Goal: Task Accomplishment & Management: Use online tool/utility

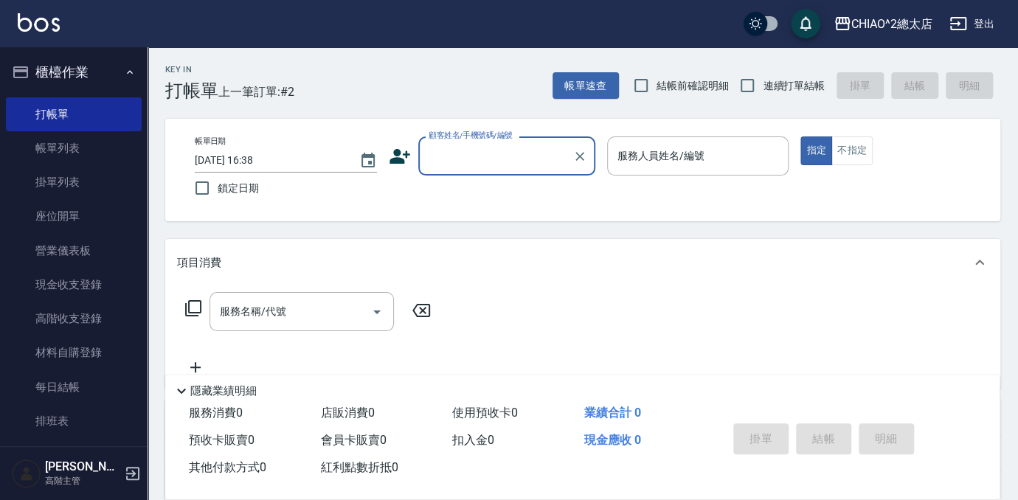
click at [484, 162] on input "顧客姓名/手機號碼/編號" at bounding box center [496, 156] width 142 height 26
click at [543, 196] on li "新客人 姓名未設定/[PERSON_NAME]/null" at bounding box center [506, 202] width 177 height 40
type input "新客人 姓名未設定/[PERSON_NAME]/null"
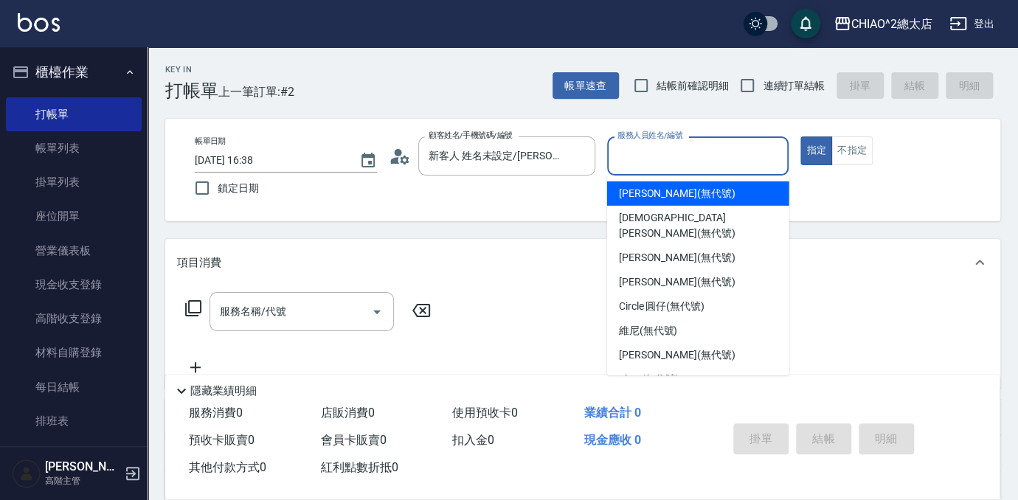
click at [708, 162] on input "服務人員姓名/編號" at bounding box center [698, 156] width 169 height 26
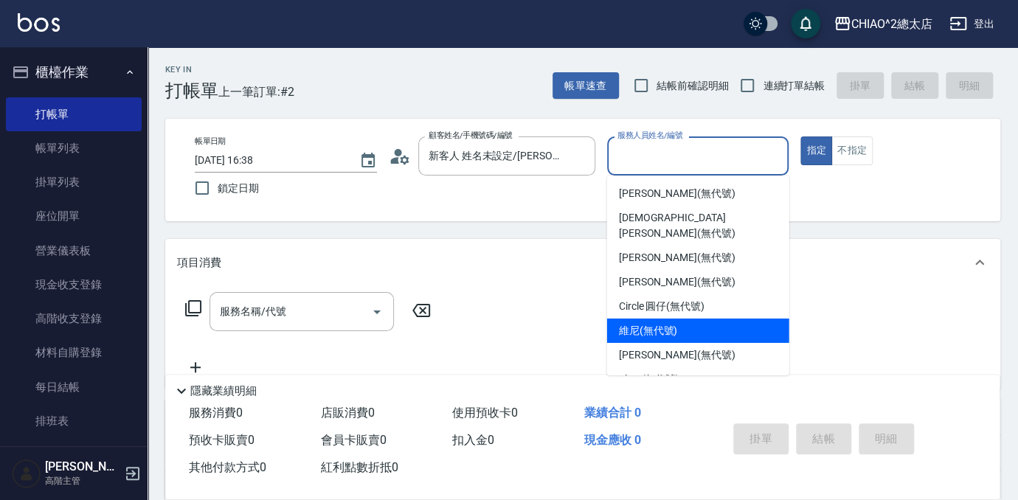
click at [676, 323] on span "維尼 (無代號)" at bounding box center [648, 330] width 59 height 15
type input "維尼(無代號)"
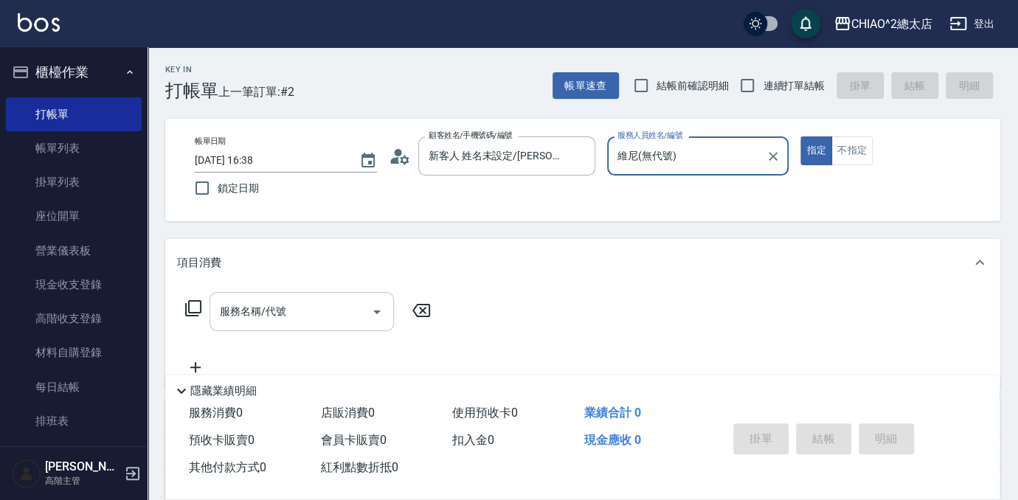
click at [303, 318] on input "服務名稱/代號" at bounding box center [290, 312] width 149 height 26
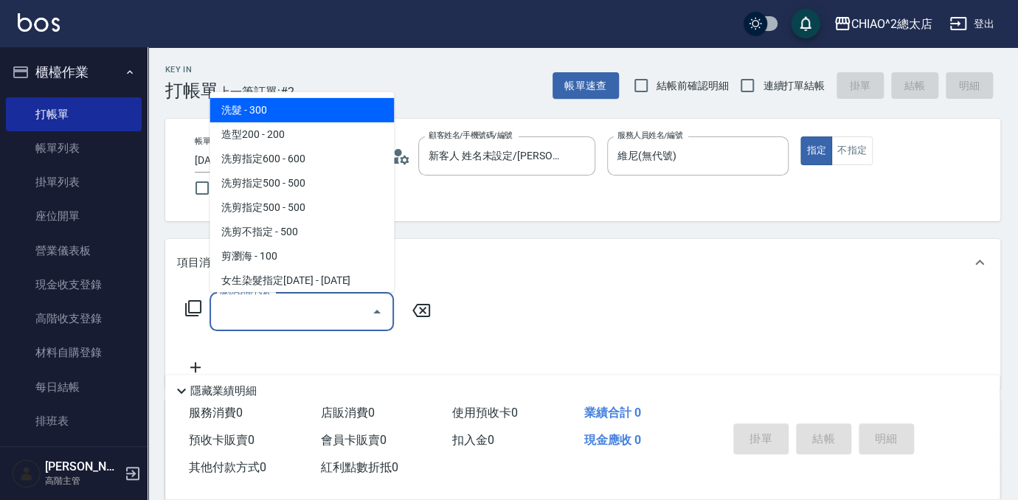
click at [230, 104] on span "洗髮 - 300" at bounding box center [302, 110] width 184 height 24
type input "洗髮(103103)"
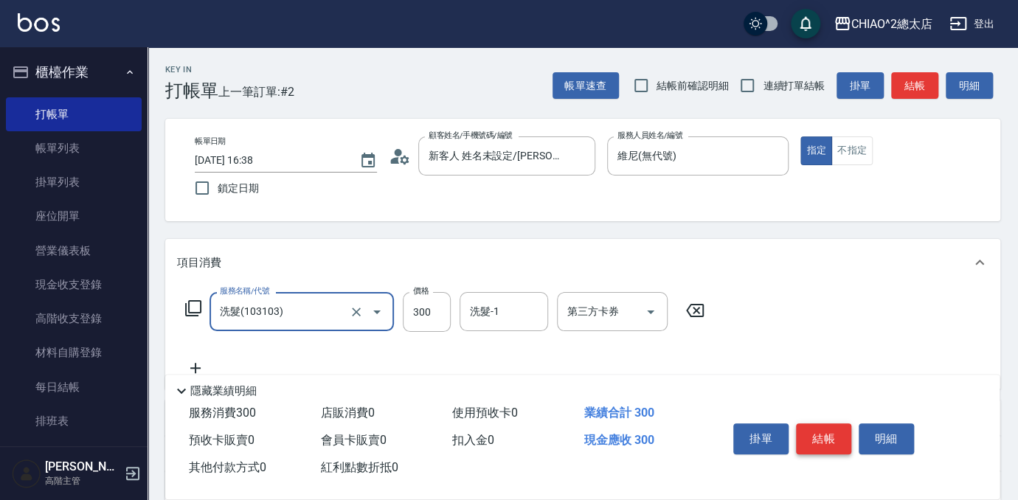
click at [821, 438] on button "結帳" at bounding box center [823, 439] width 55 height 31
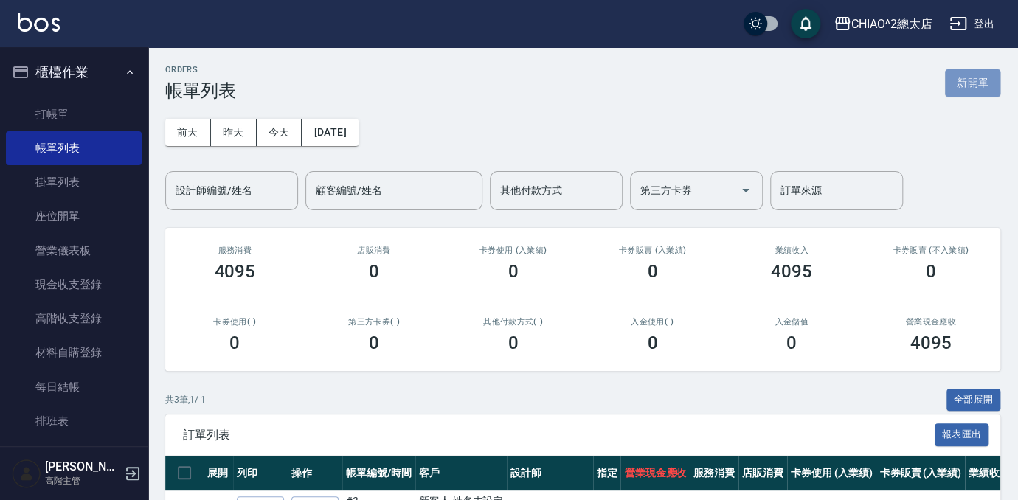
drag, startPoint x: 987, startPoint y: 89, endPoint x: 976, endPoint y: 105, distance: 19.5
click at [987, 89] on button "新開單" at bounding box center [972, 82] width 55 height 27
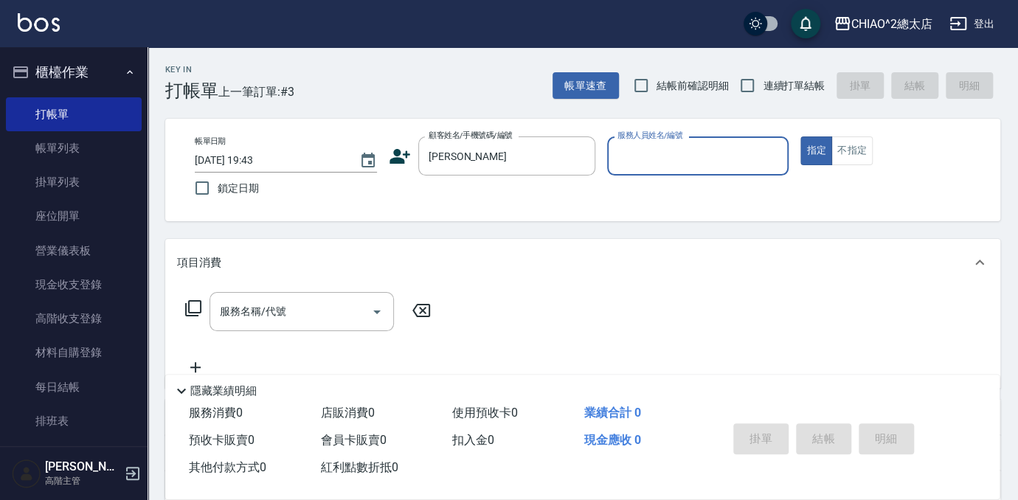
type input "新客人 姓名未設定/[PERSON_NAME]/null"
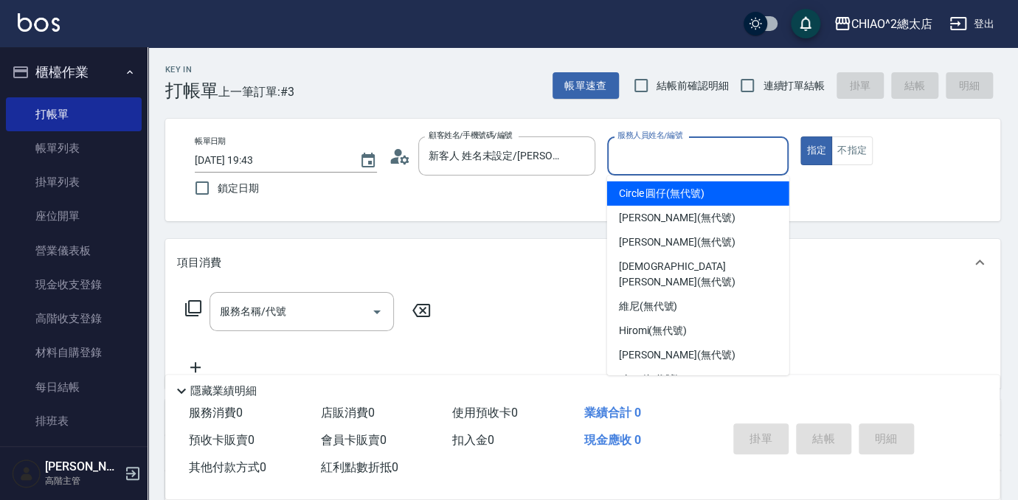
click at [694, 156] on input "服務人員姓名/編號" at bounding box center [698, 156] width 169 height 26
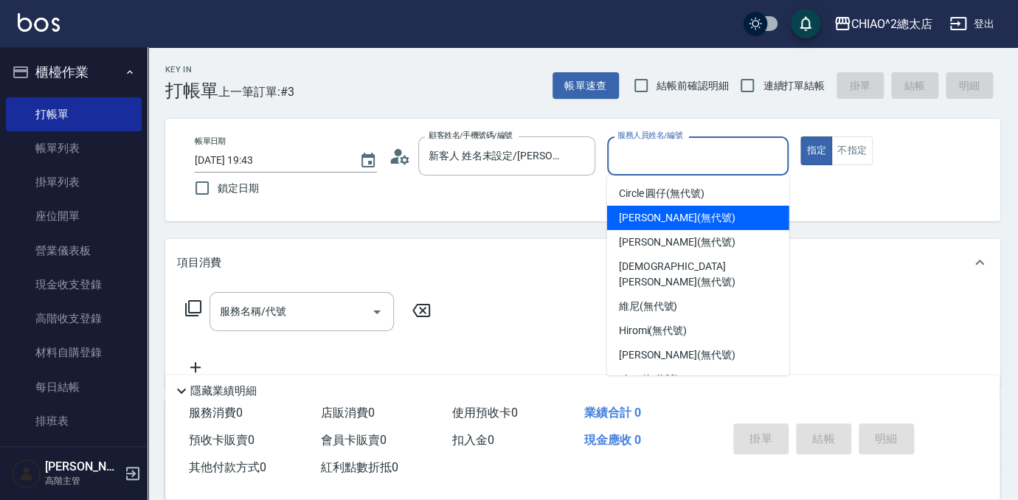
click at [679, 213] on span "[PERSON_NAME] (無代號)" at bounding box center [677, 217] width 117 height 15
type input "[PERSON_NAME](無代號)"
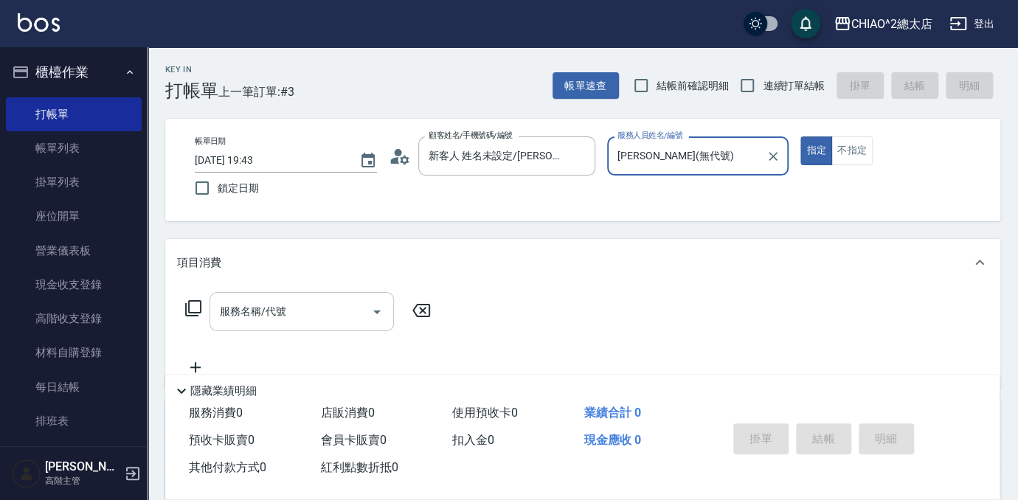
click at [254, 311] on div "服務名稱/代號 服務名稱/代號" at bounding box center [302, 311] width 184 height 39
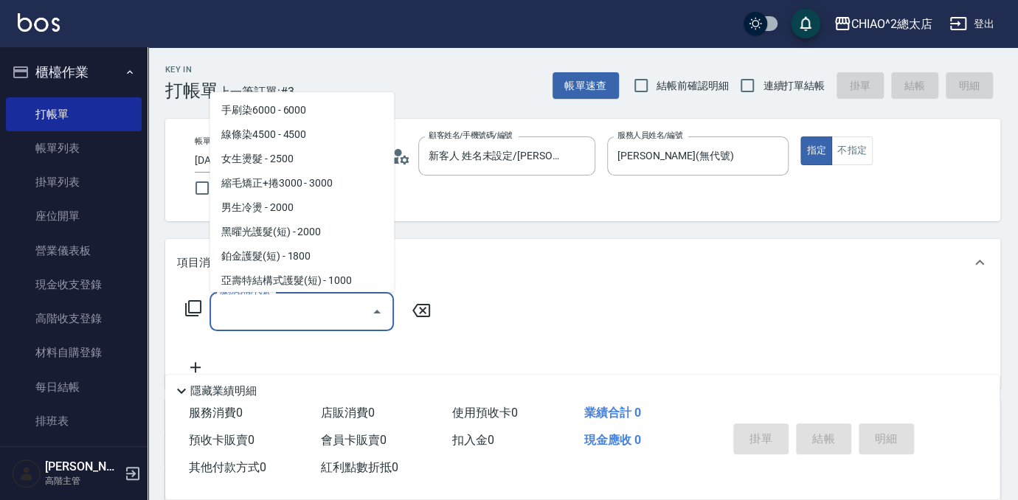
scroll to position [537, 0]
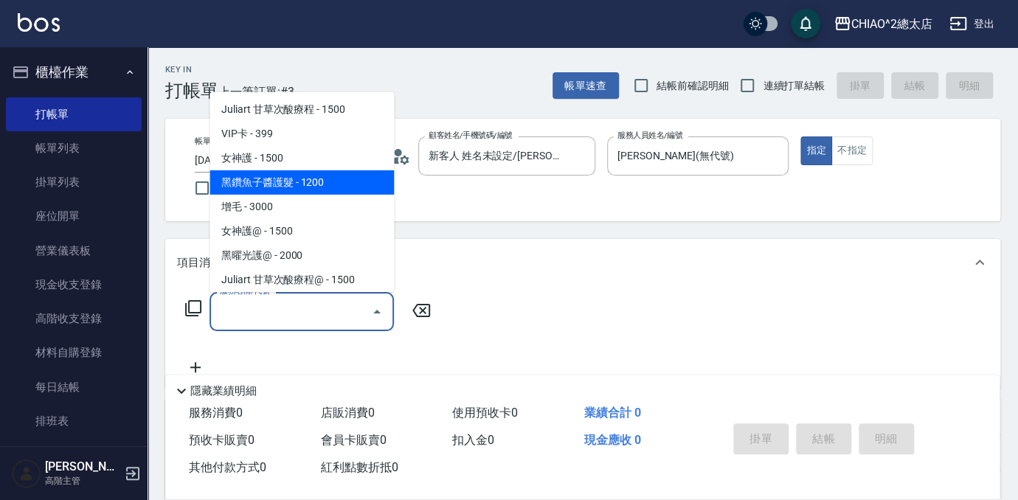
click at [344, 181] on span "黑鑽魚子醬護髮 - 1200" at bounding box center [302, 182] width 184 height 24
type input "黑鑽魚子醬護髮(104949)"
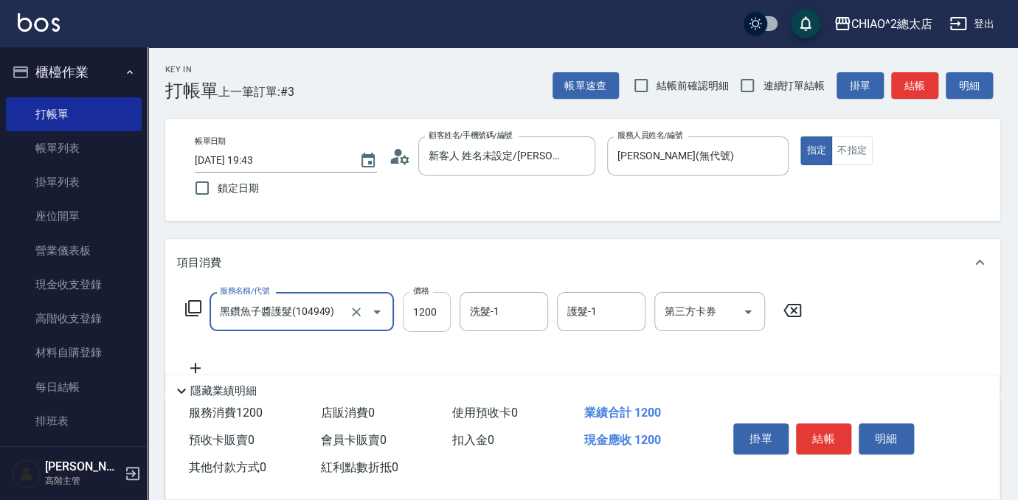
click at [441, 310] on input "1200" at bounding box center [427, 312] width 48 height 40
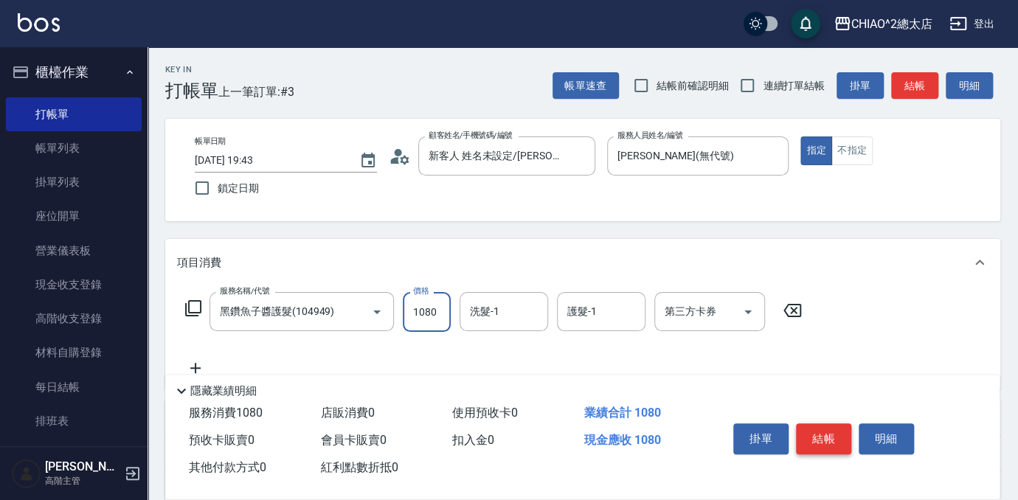
type input "1080"
click at [820, 432] on button "結帳" at bounding box center [823, 439] width 55 height 31
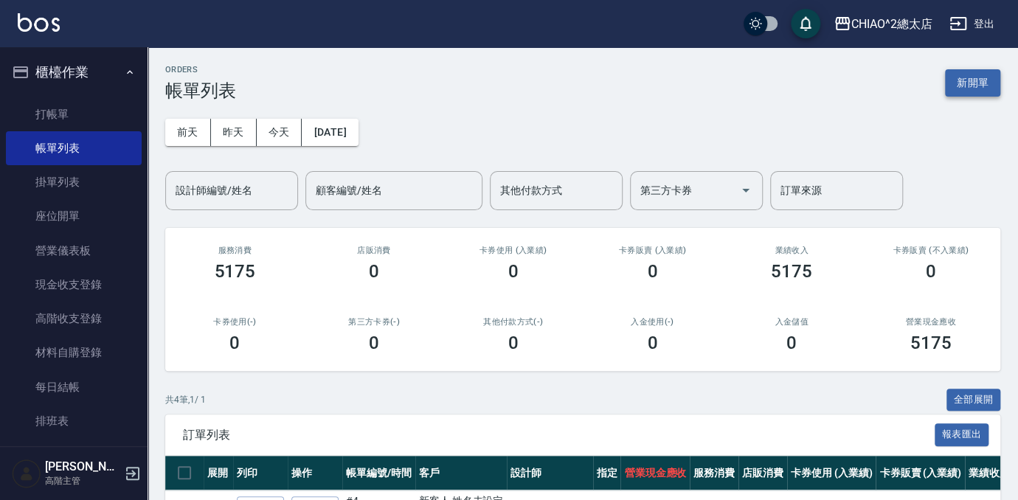
click at [993, 80] on button "新開單" at bounding box center [972, 82] width 55 height 27
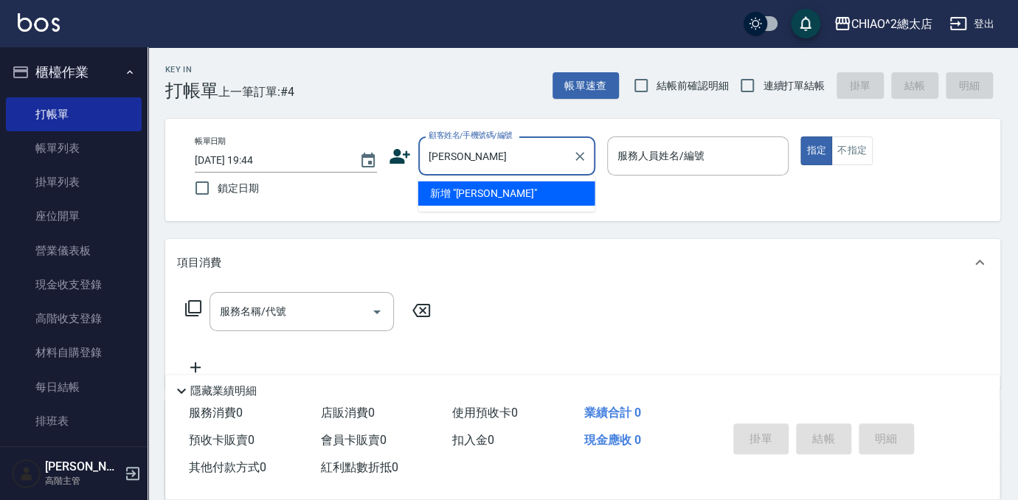
type input "[PERSON_NAME]"
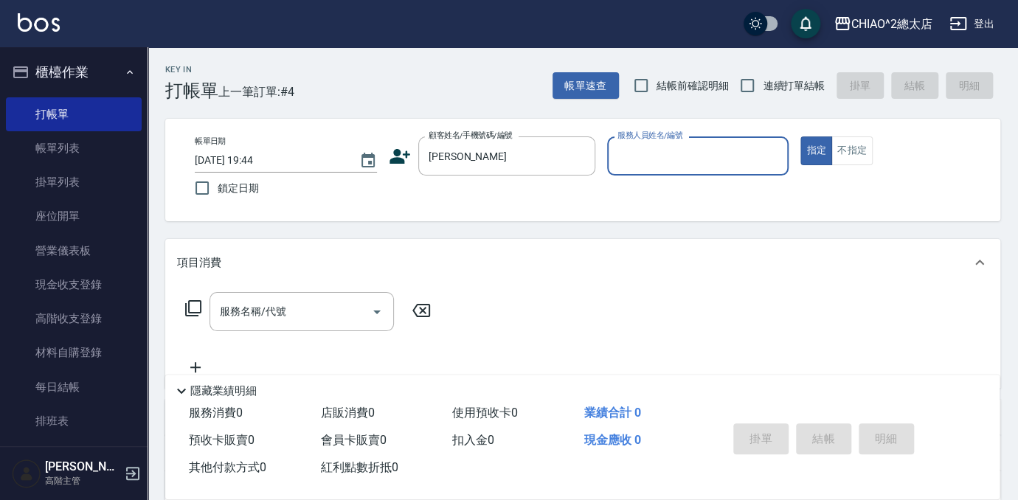
click at [683, 160] on input "服務人員姓名/編號" at bounding box center [698, 156] width 169 height 26
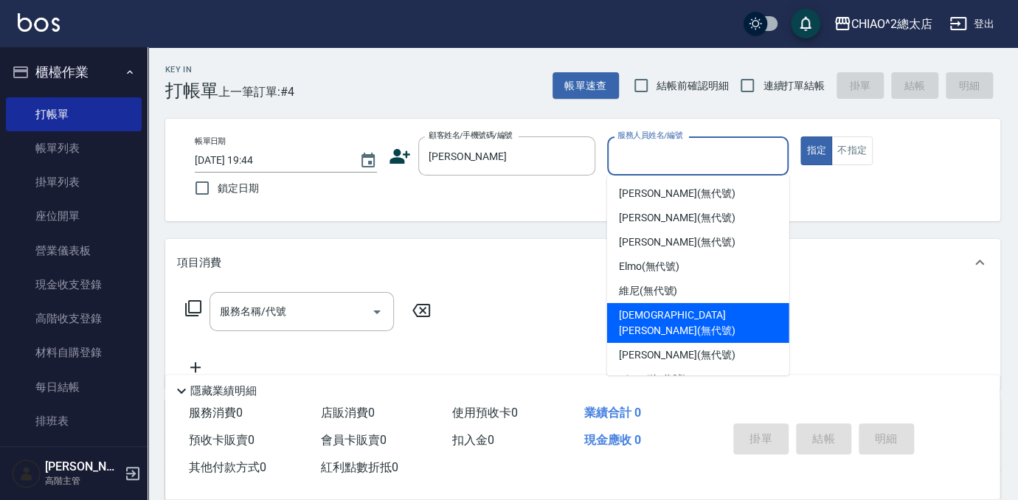
click at [722, 303] on div "[DEMOGRAPHIC_DATA][PERSON_NAME](無代號)" at bounding box center [698, 323] width 182 height 40
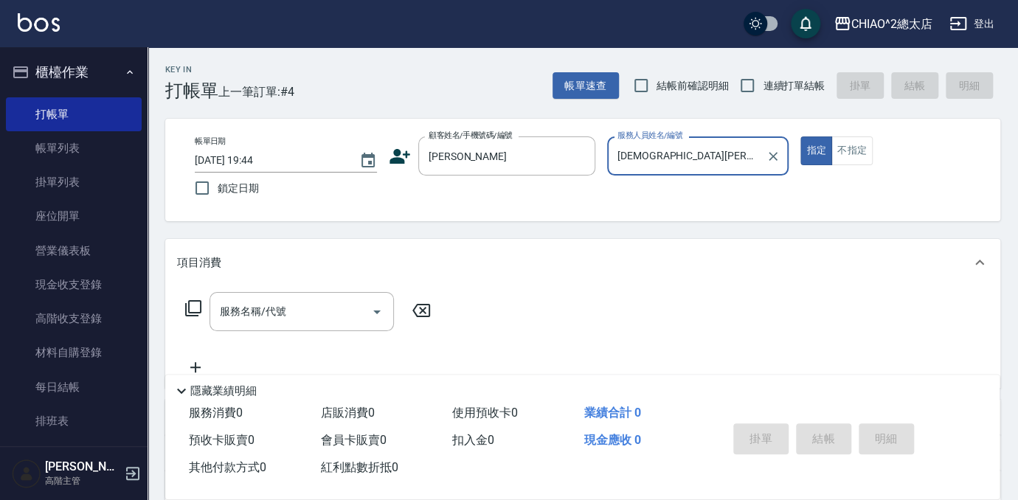
click at [718, 152] on input "[DEMOGRAPHIC_DATA][PERSON_NAME](無代號)" at bounding box center [687, 156] width 147 height 26
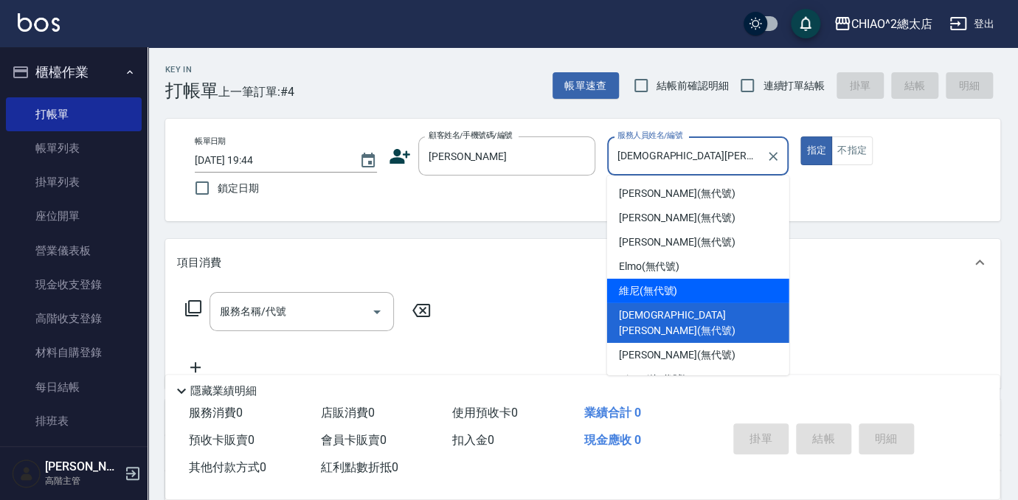
click at [717, 291] on div "維尼 (無代號)" at bounding box center [698, 291] width 182 height 24
type input "維尼(無代號)"
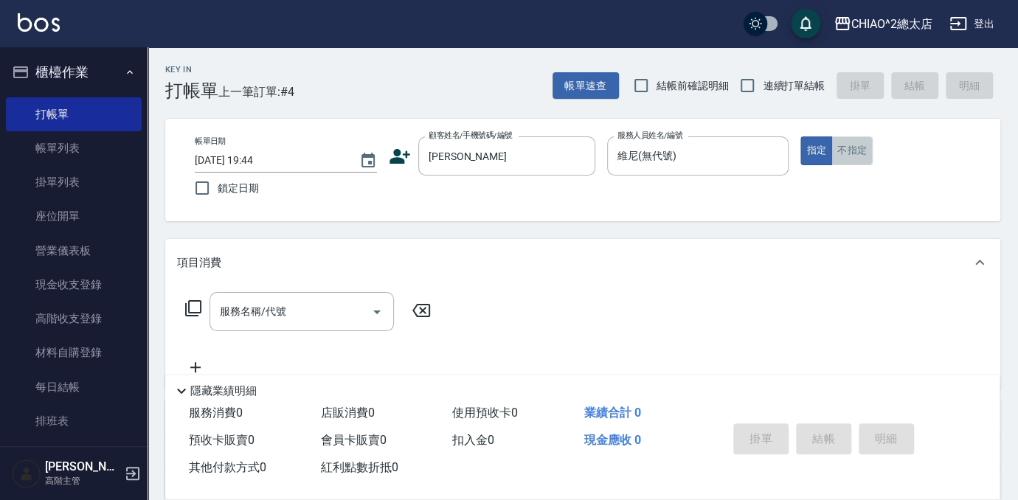
click at [854, 142] on button "不指定" at bounding box center [852, 151] width 41 height 29
click at [263, 323] on input "服務名稱/代號" at bounding box center [290, 312] width 149 height 26
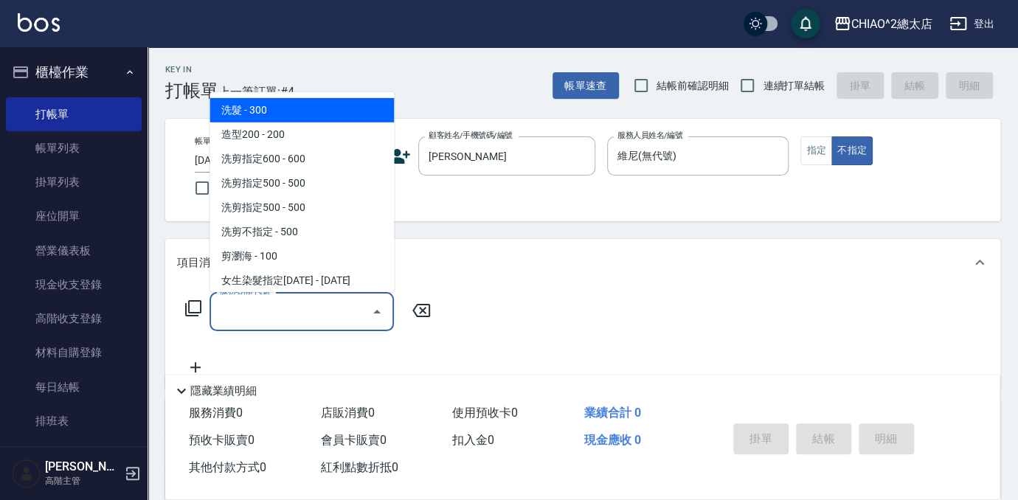
click at [310, 103] on span "洗髮 - 300" at bounding box center [302, 110] width 184 height 24
type input "洗髮(103103)"
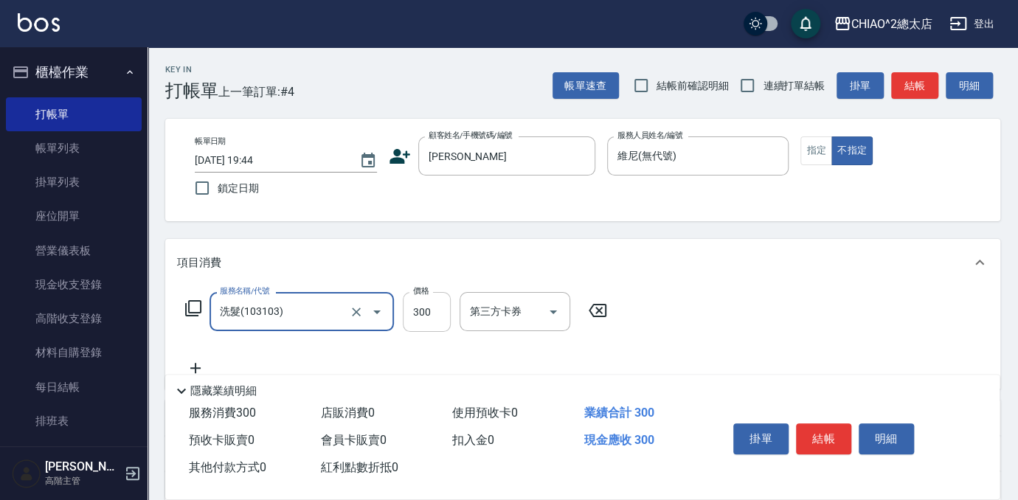
click at [441, 322] on input "300" at bounding box center [427, 312] width 48 height 40
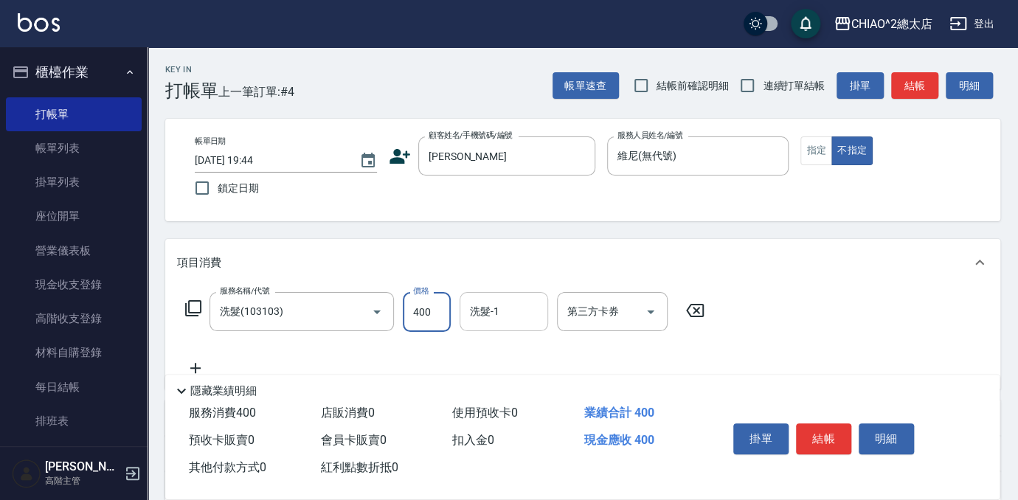
click at [482, 292] on div "洗髮-1" at bounding box center [504, 311] width 89 height 39
type input "400"
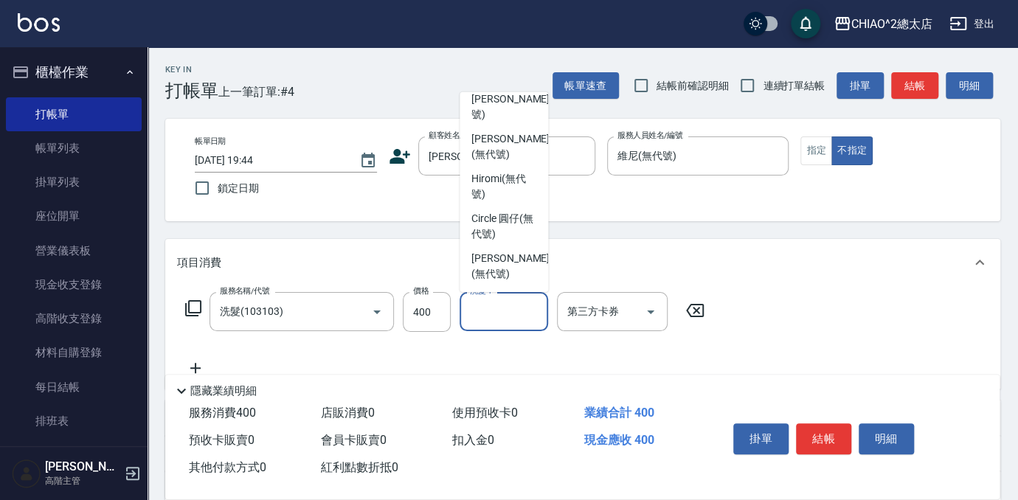
scroll to position [142, 0]
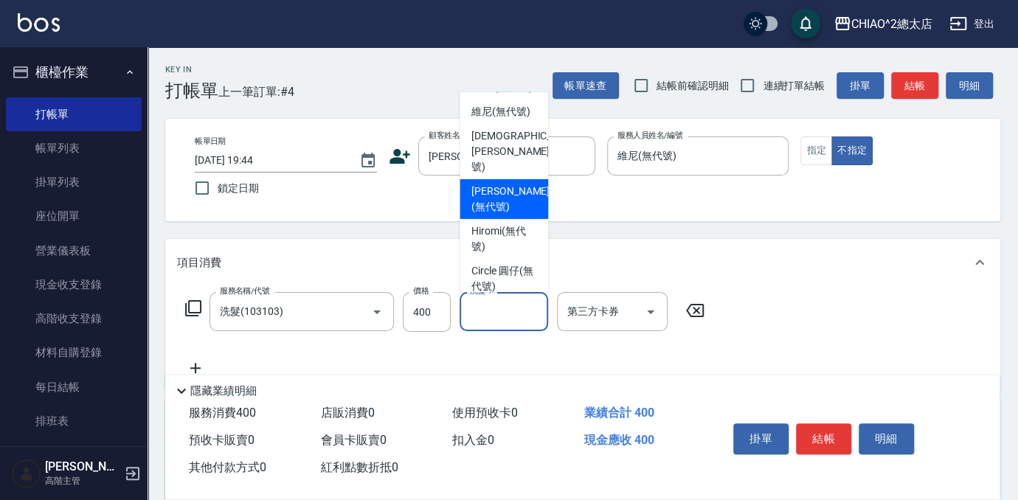
click at [500, 215] on span "[PERSON_NAME] (無代號)" at bounding box center [511, 199] width 78 height 31
type input "[PERSON_NAME](無代號)"
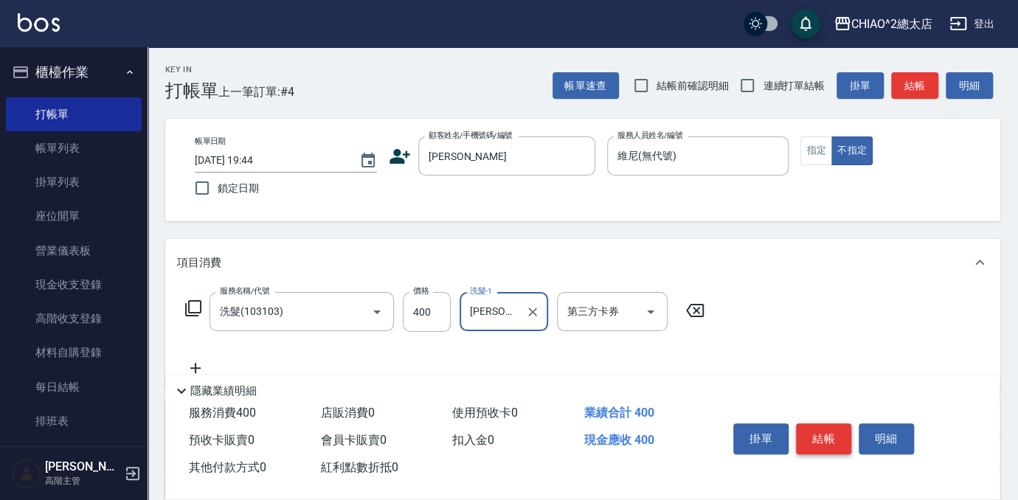
click at [820, 434] on button "結帳" at bounding box center [823, 439] width 55 height 31
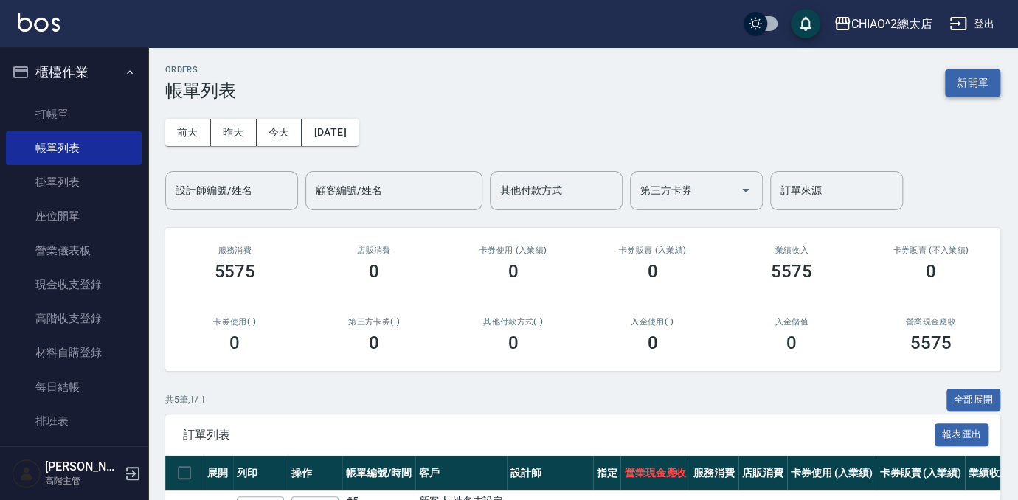
click at [976, 77] on button "新開單" at bounding box center [972, 82] width 55 height 27
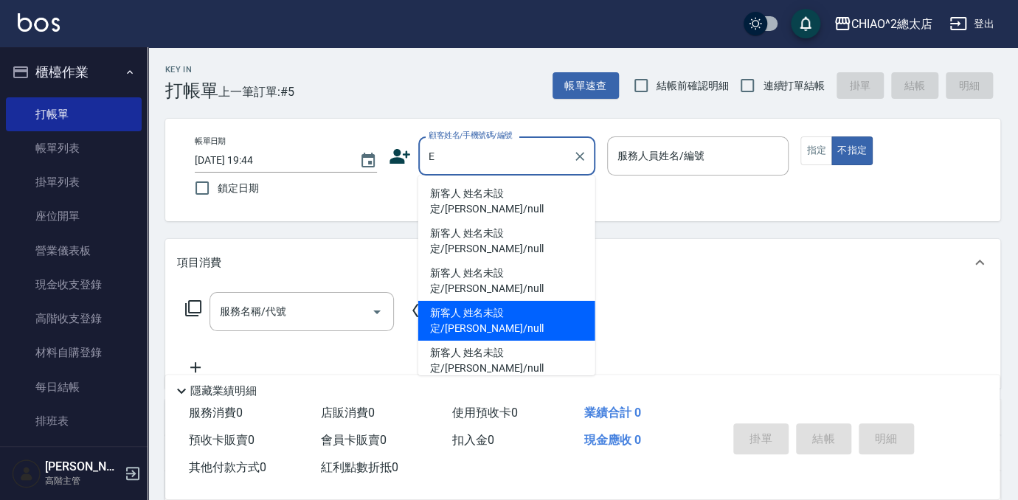
click at [541, 301] on li "新客人 姓名未設定/[PERSON_NAME]/null" at bounding box center [506, 321] width 177 height 40
type input "新客人 姓名未設定/[PERSON_NAME]/null"
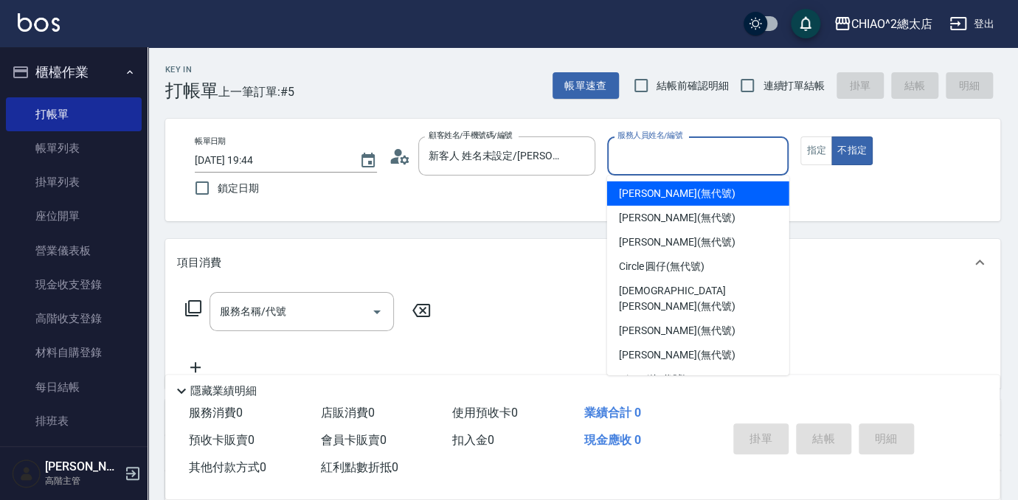
click at [703, 149] on input "服務人員姓名/編號" at bounding box center [698, 156] width 169 height 26
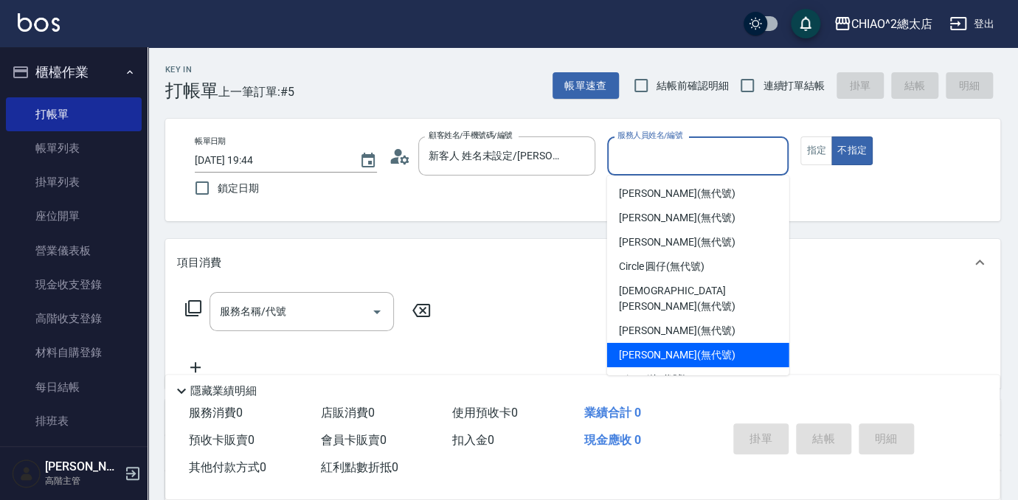
click at [704, 343] on div "[PERSON_NAME] (無代號)" at bounding box center [698, 355] width 182 height 24
type input "[PERSON_NAME](無代號)"
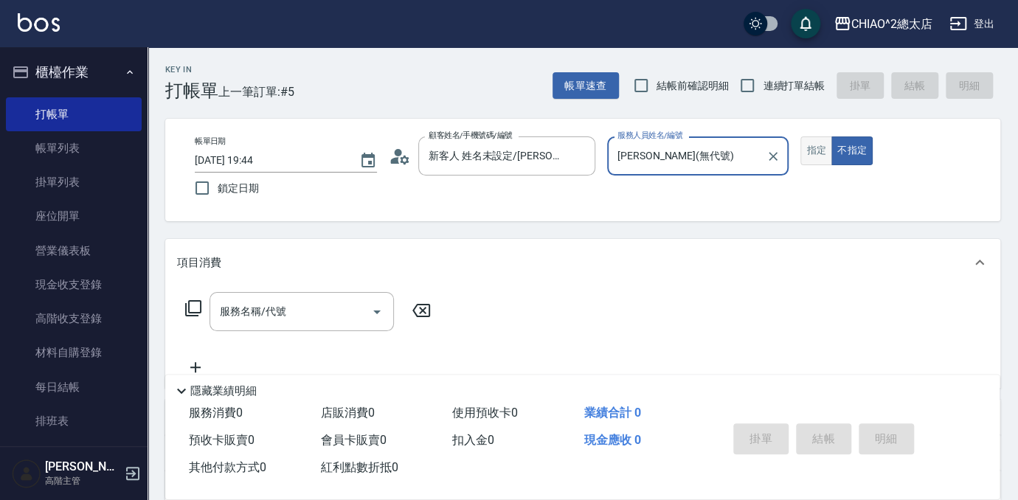
click at [807, 154] on button "指定" at bounding box center [817, 151] width 32 height 29
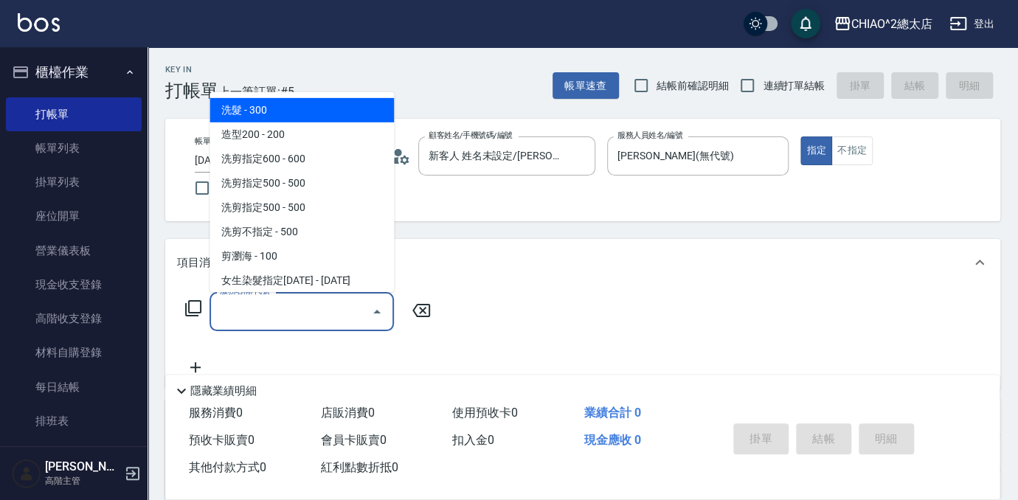
click at [293, 299] on input "服務名稱/代號" at bounding box center [290, 312] width 149 height 26
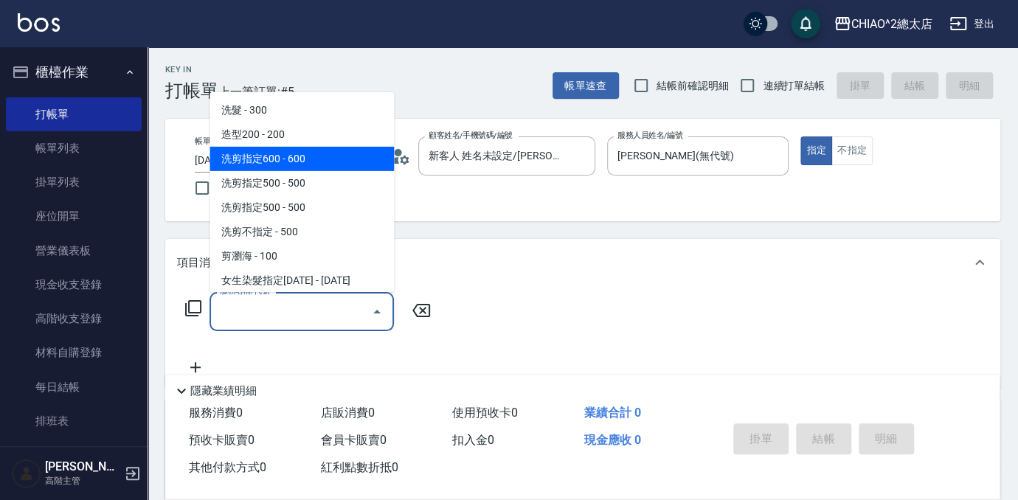
click at [291, 167] on span "洗剪指定600 - 600" at bounding box center [302, 159] width 184 height 24
type input "洗剪指定600(103107)"
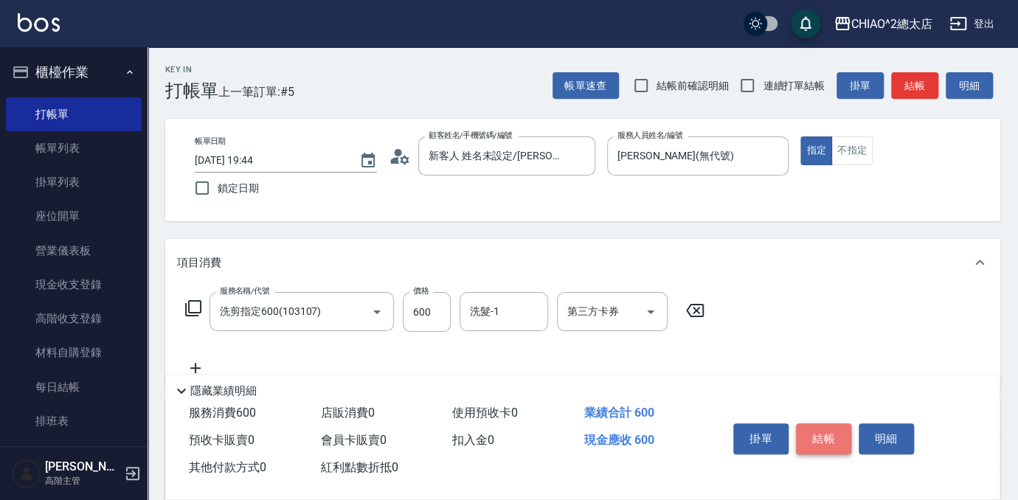
click at [811, 432] on button "結帳" at bounding box center [823, 439] width 55 height 31
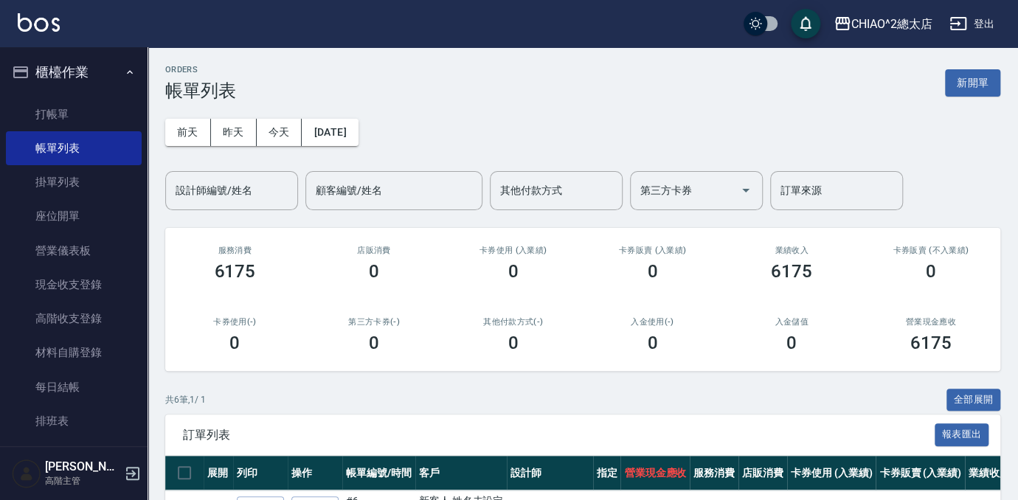
click at [968, 66] on div "ORDERS 帳單列表 新開單" at bounding box center [582, 83] width 835 height 36
click at [970, 79] on button "新開單" at bounding box center [972, 82] width 55 height 27
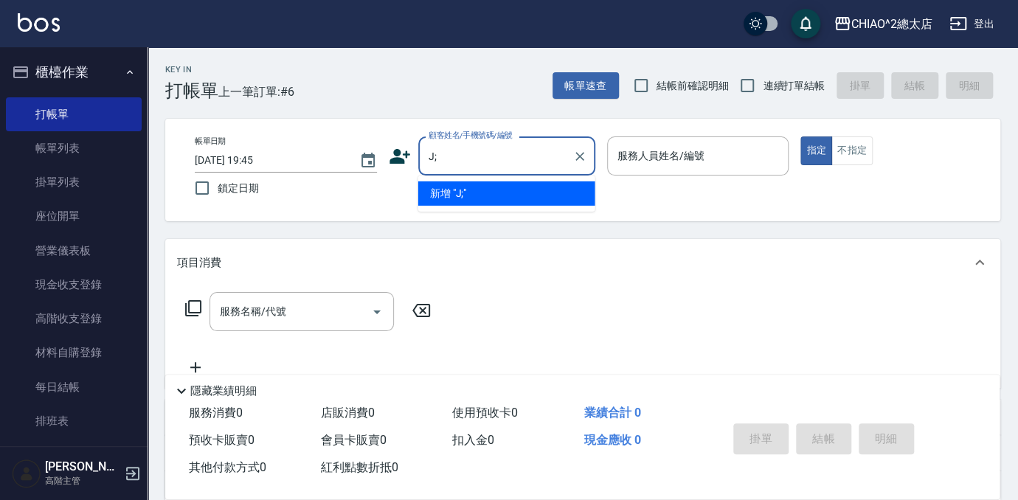
type input "J"
type input "王先生"
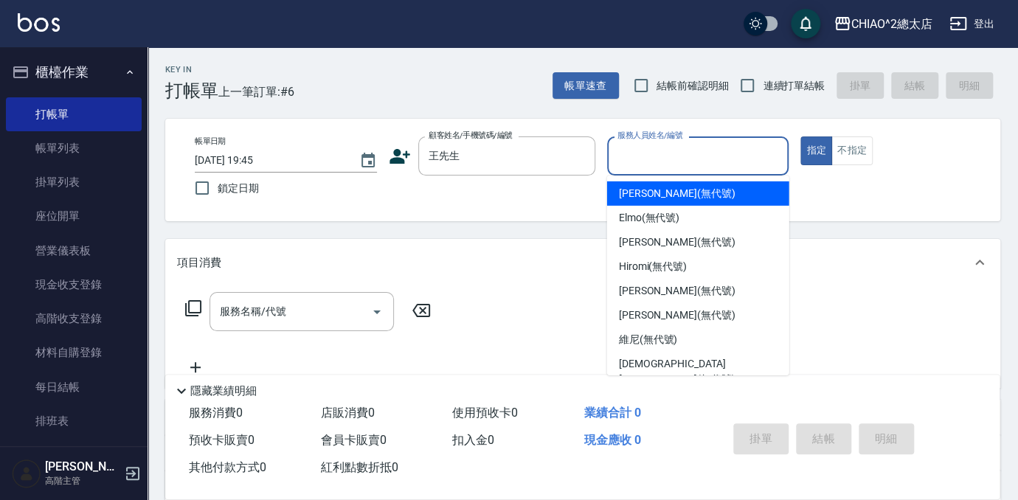
click at [672, 156] on input "服務人員姓名/編號" at bounding box center [698, 156] width 169 height 26
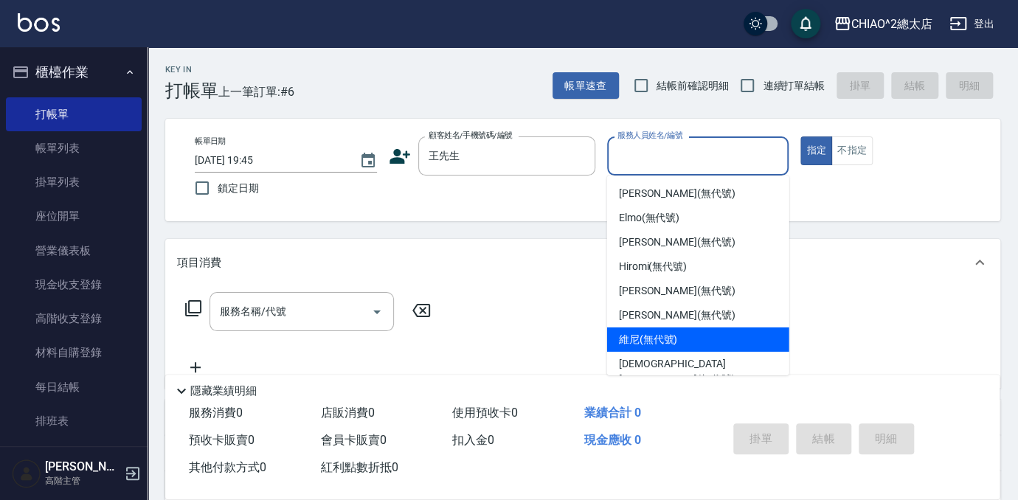
click at [694, 347] on div "維尼 (無代號)" at bounding box center [698, 340] width 182 height 24
type input "維尼(無代號)"
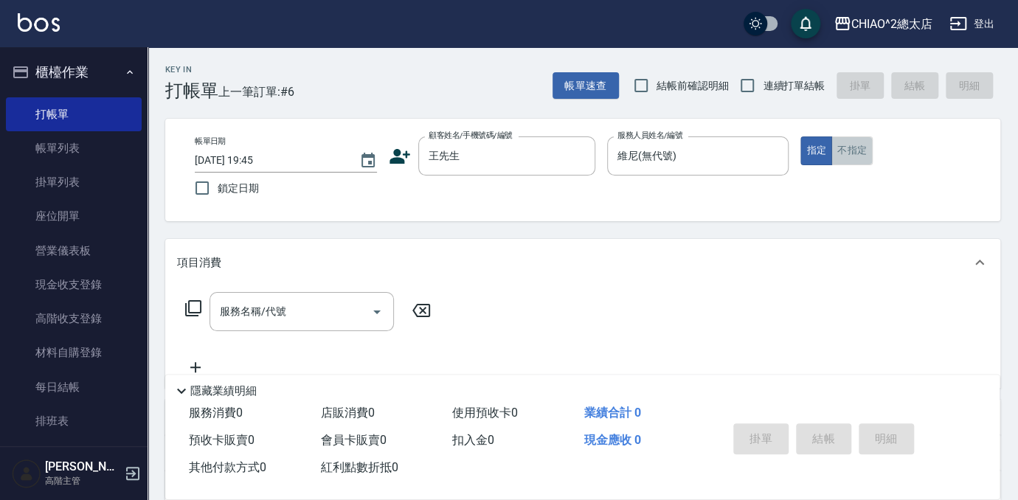
click at [858, 150] on button "不指定" at bounding box center [852, 151] width 41 height 29
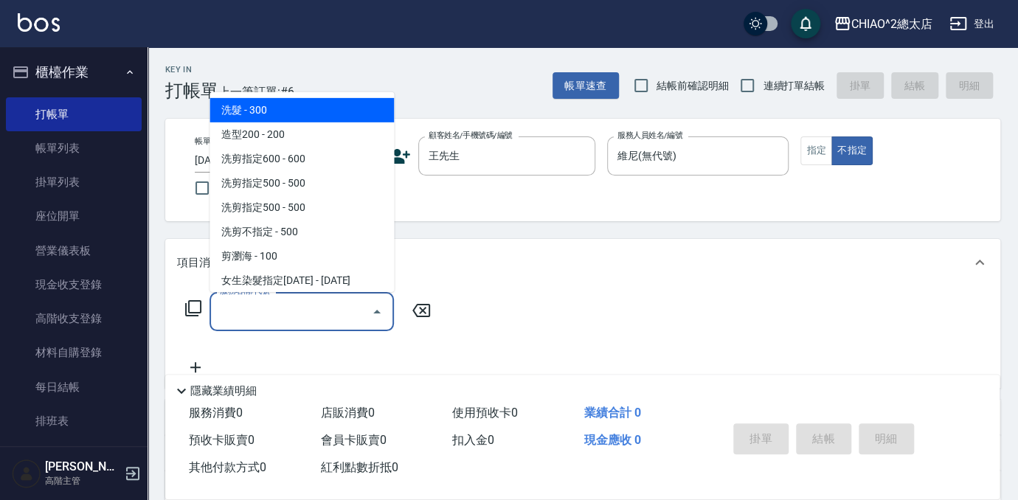
click at [259, 320] on input "服務名稱/代號" at bounding box center [290, 312] width 149 height 26
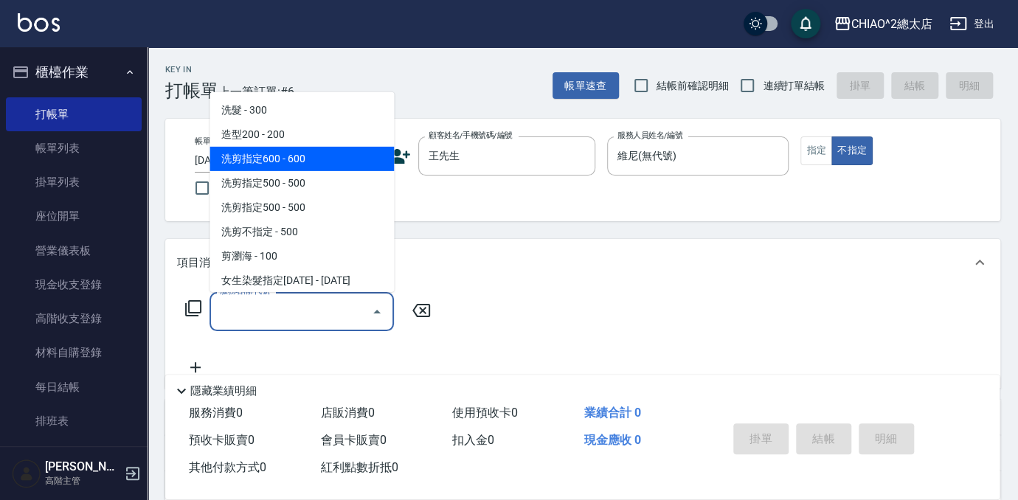
click at [270, 156] on span "洗剪指定600 - 600" at bounding box center [302, 159] width 184 height 24
type input "洗剪指定600(103107)"
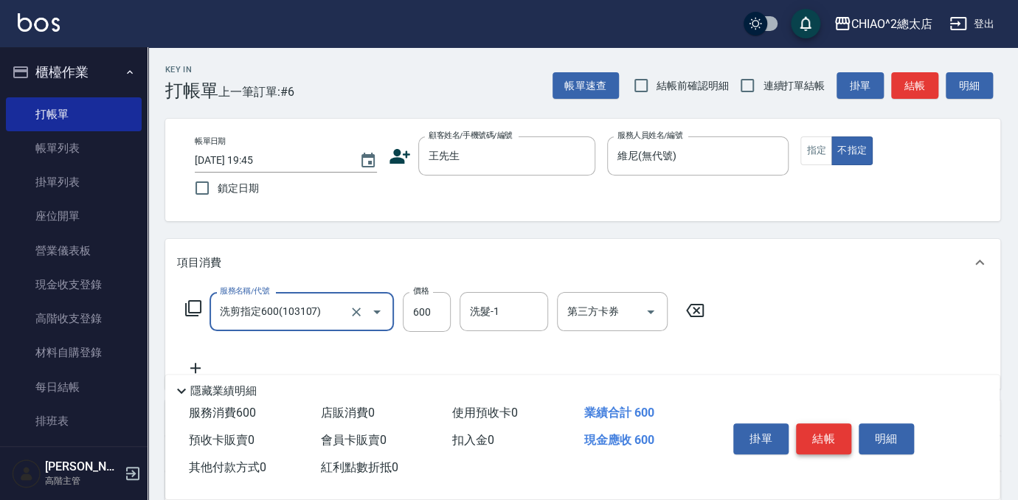
click at [807, 438] on button "結帳" at bounding box center [823, 439] width 55 height 31
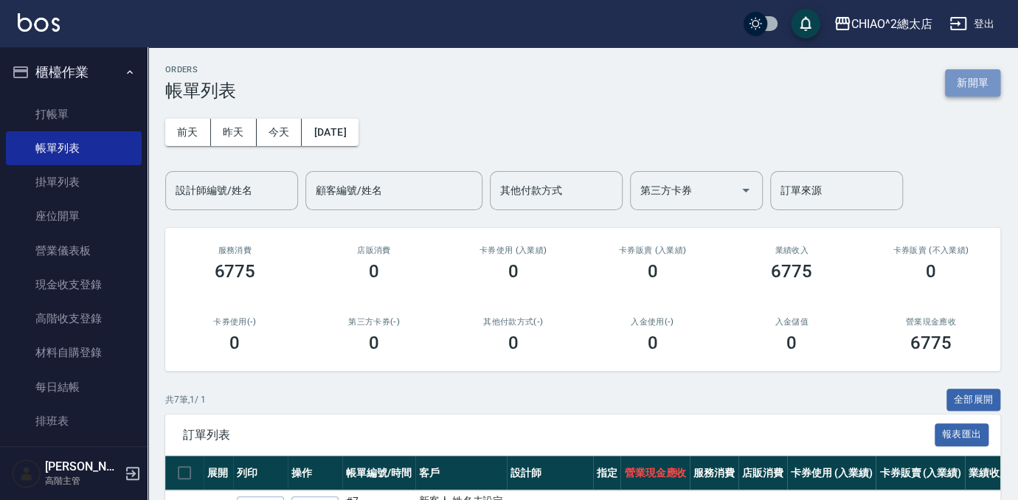
click at [965, 90] on button "新開單" at bounding box center [972, 82] width 55 height 27
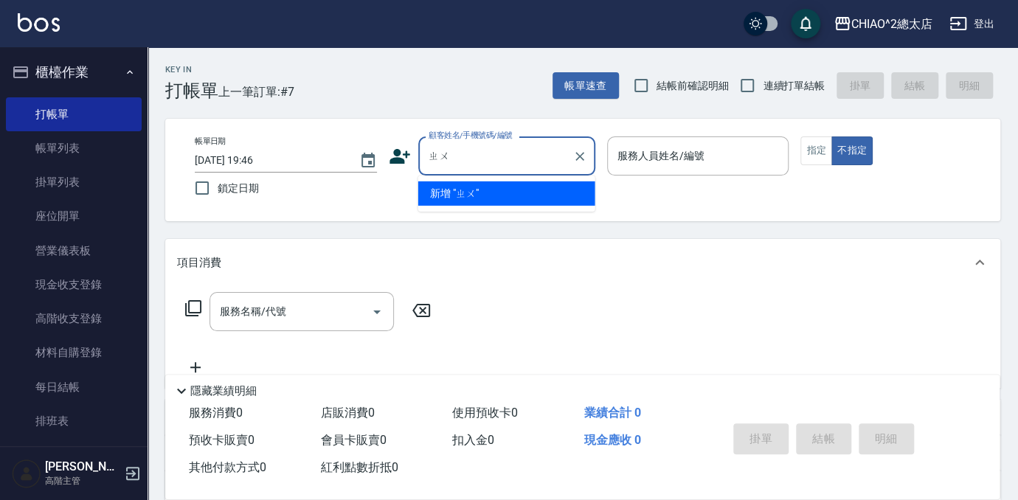
type input "ㄓ"
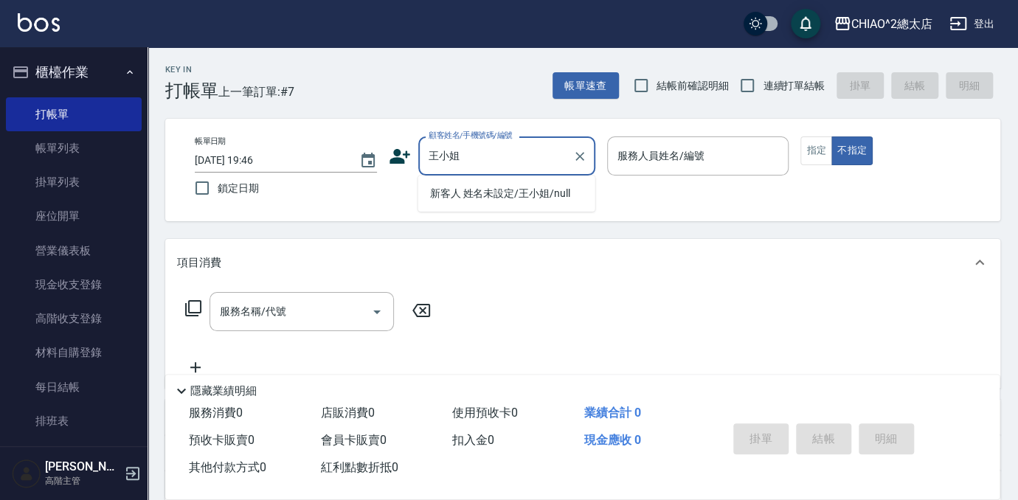
type input "新客人 姓名未設定/王小姐/null"
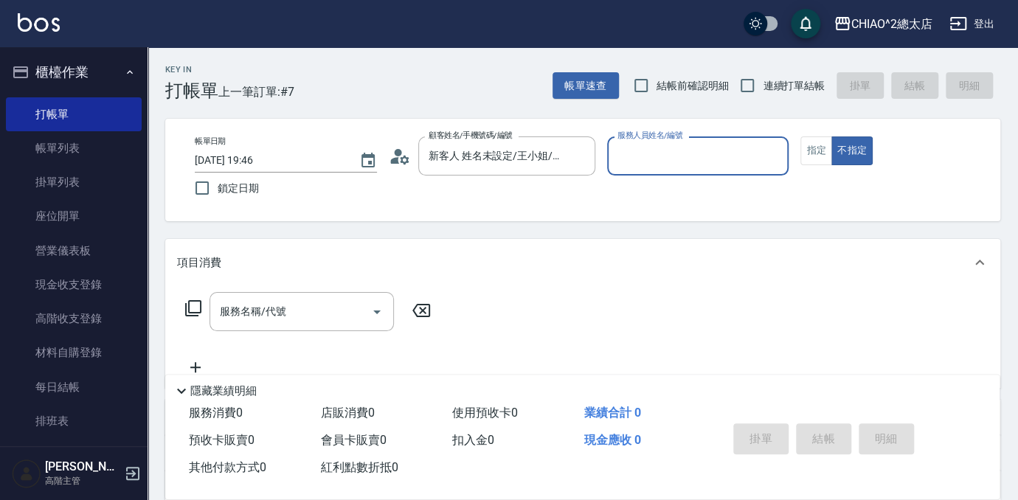
click at [723, 146] on input "服務人員姓名/編號" at bounding box center [698, 156] width 169 height 26
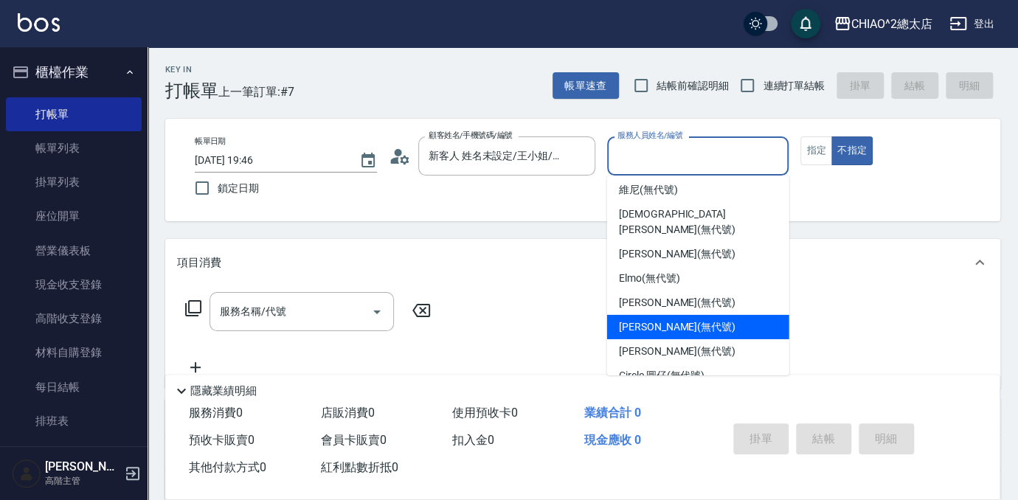
scroll to position [55, 0]
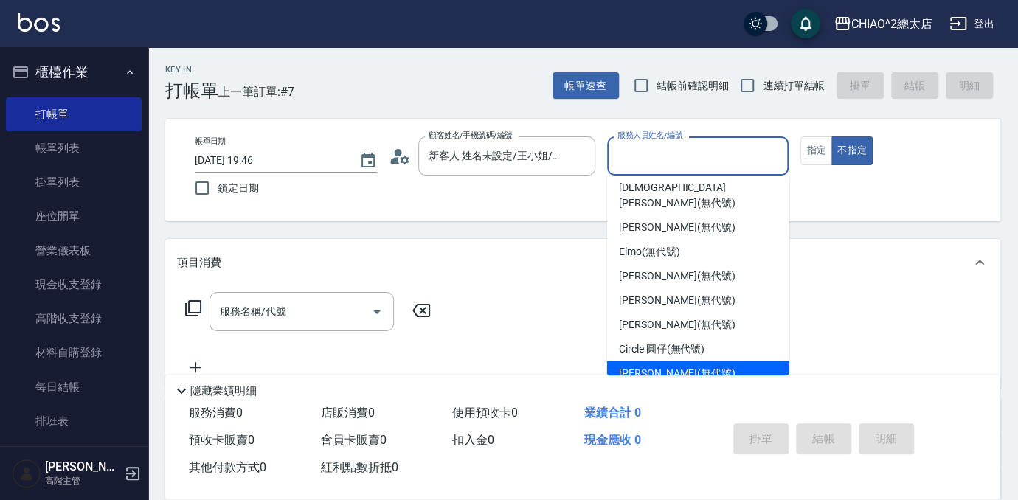
click at [697, 366] on span "[PERSON_NAME] (無代號)" at bounding box center [677, 373] width 117 height 15
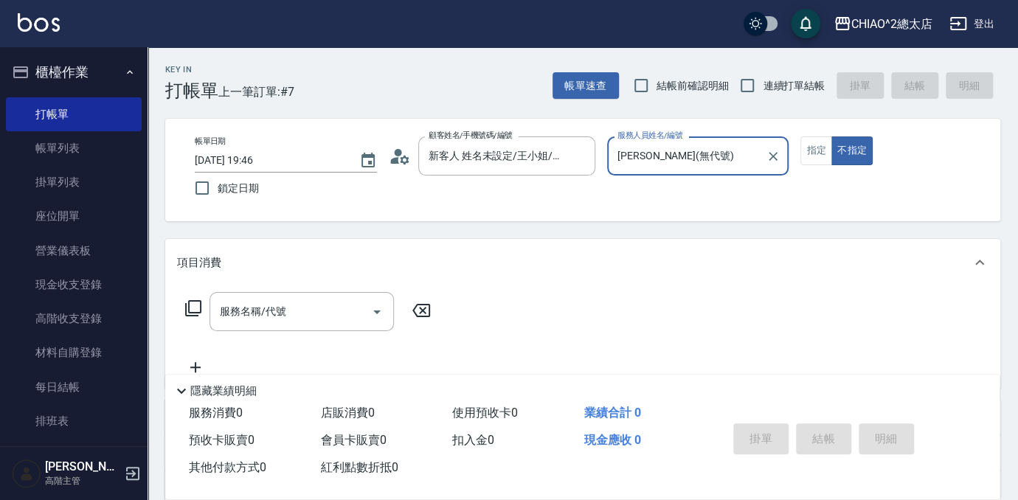
type input "[PERSON_NAME](無代號)"
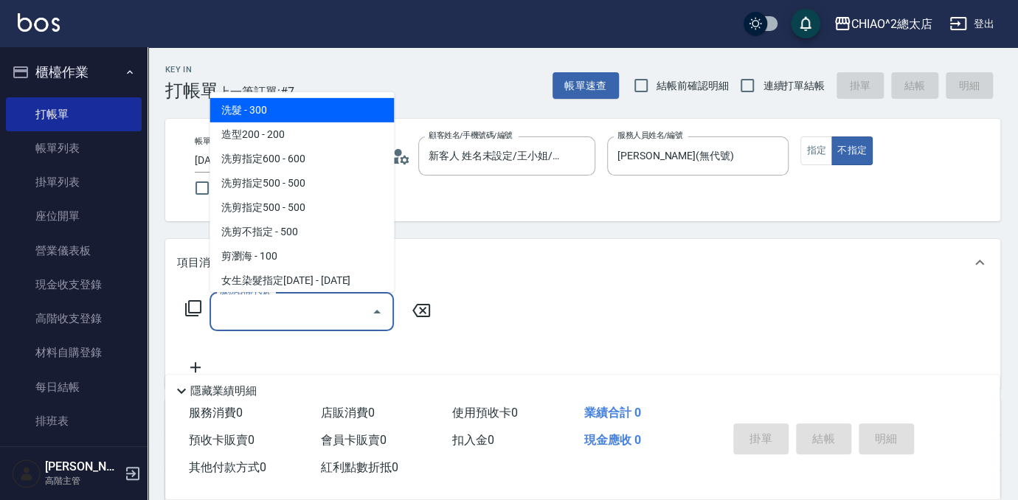
click at [277, 316] on div "服務名稱/代號 服務名稱/代號" at bounding box center [302, 311] width 184 height 39
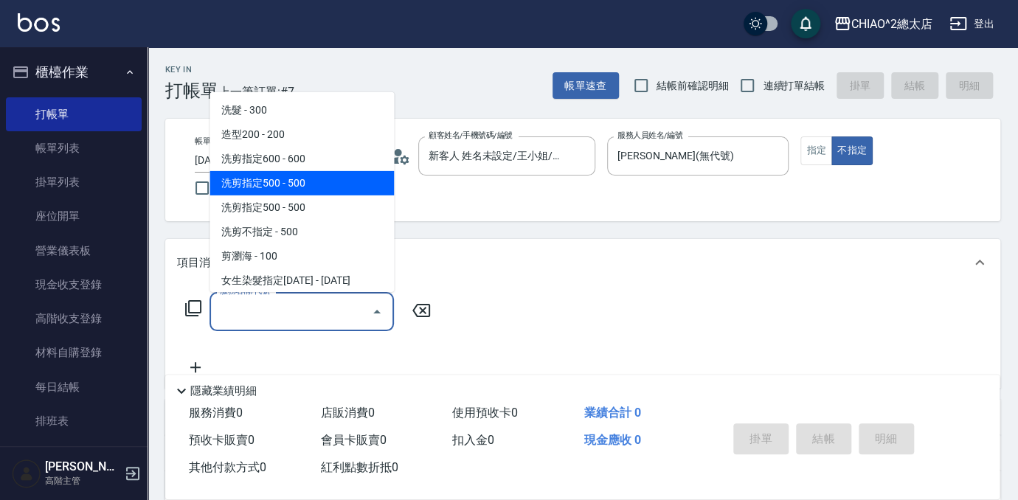
click at [334, 190] on span "洗剪指定500 - 500" at bounding box center [302, 183] width 184 height 24
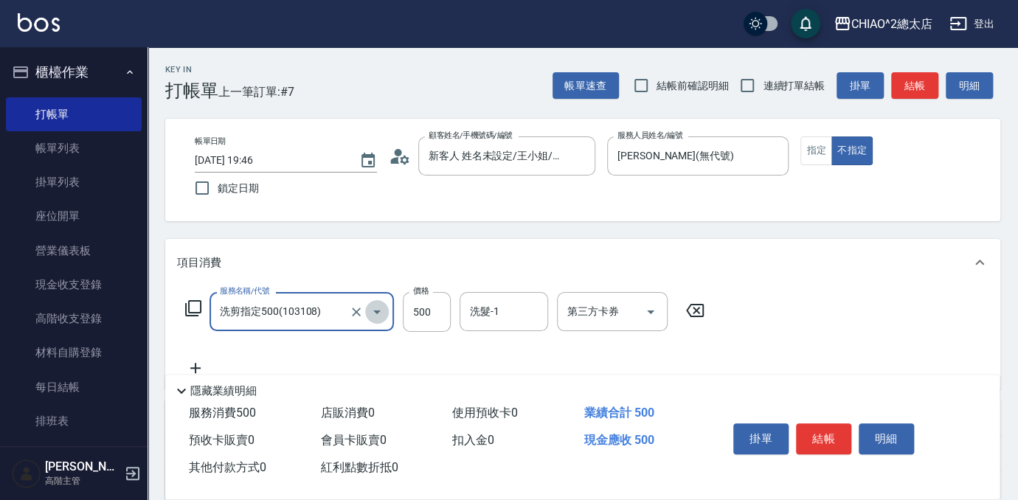
click at [377, 314] on icon "Open" at bounding box center [376, 313] width 7 height 4
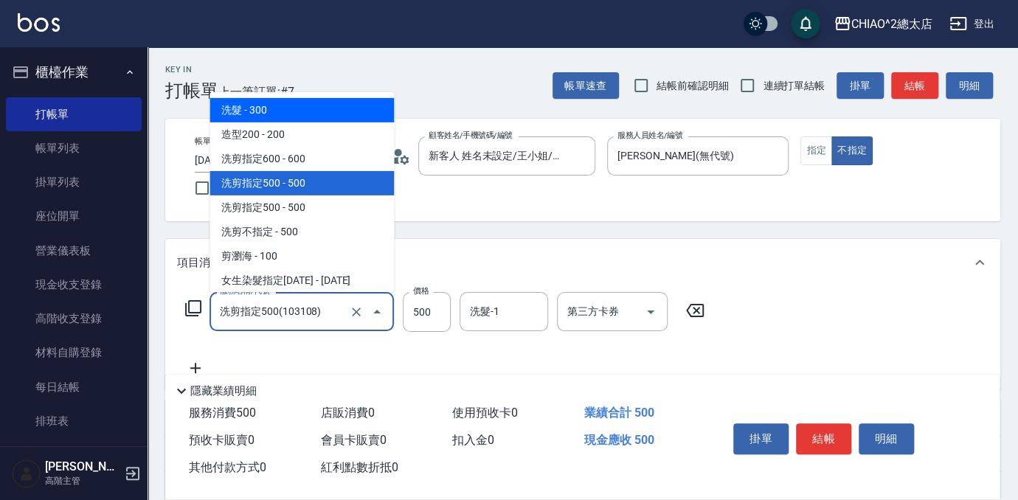
click at [308, 116] on span "洗髮 - 300" at bounding box center [302, 110] width 184 height 24
type input "洗髮(103103)"
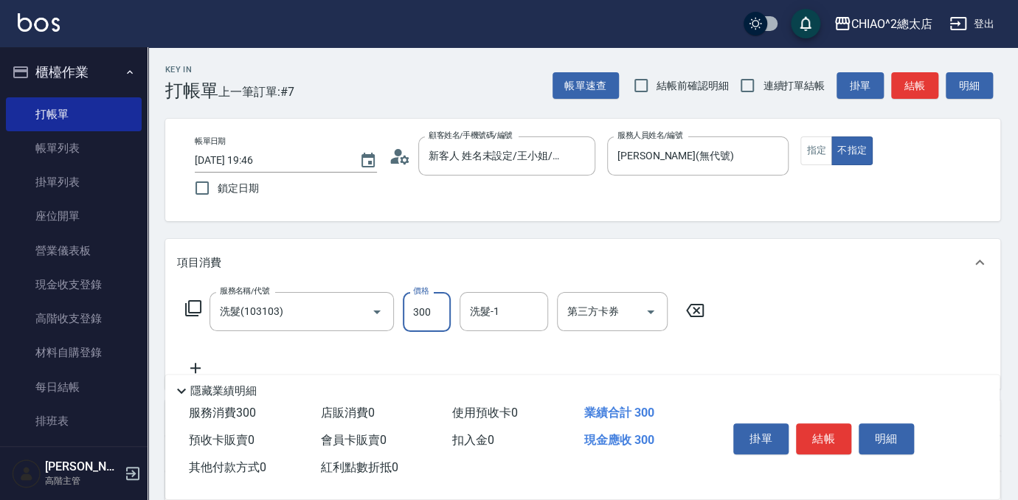
click at [435, 317] on input "300" at bounding box center [427, 312] width 48 height 40
type input "500"
click at [823, 432] on button "結帳" at bounding box center [823, 439] width 55 height 31
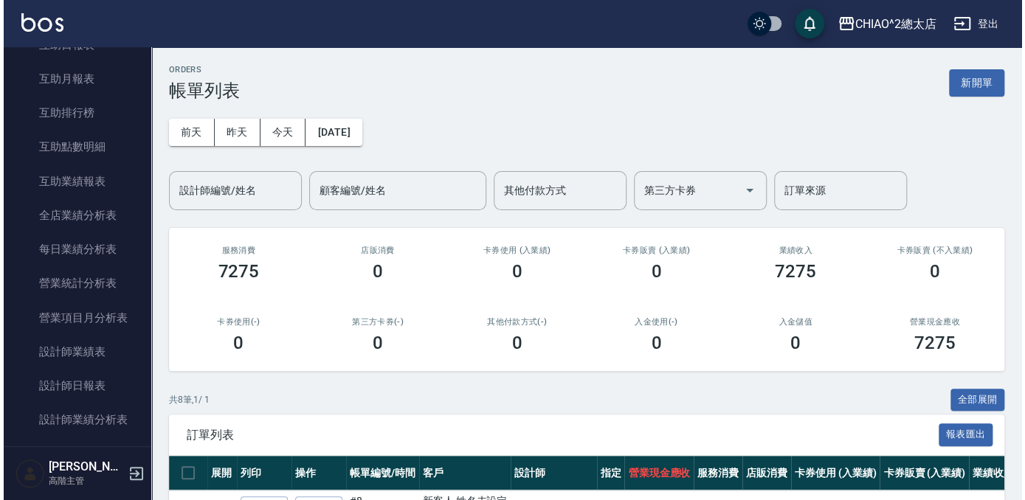
scroll to position [872, 0]
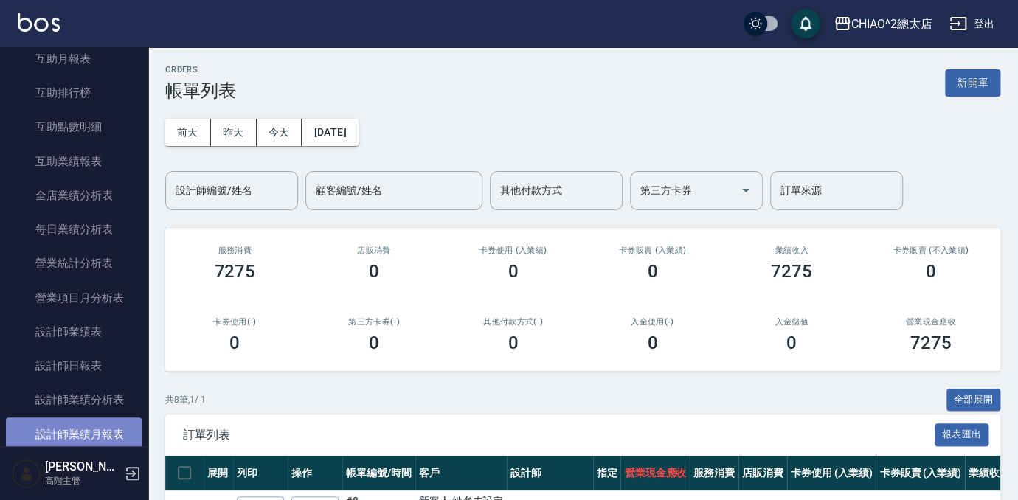
click at [96, 422] on link "設計師業績月報表" at bounding box center [74, 435] width 136 height 34
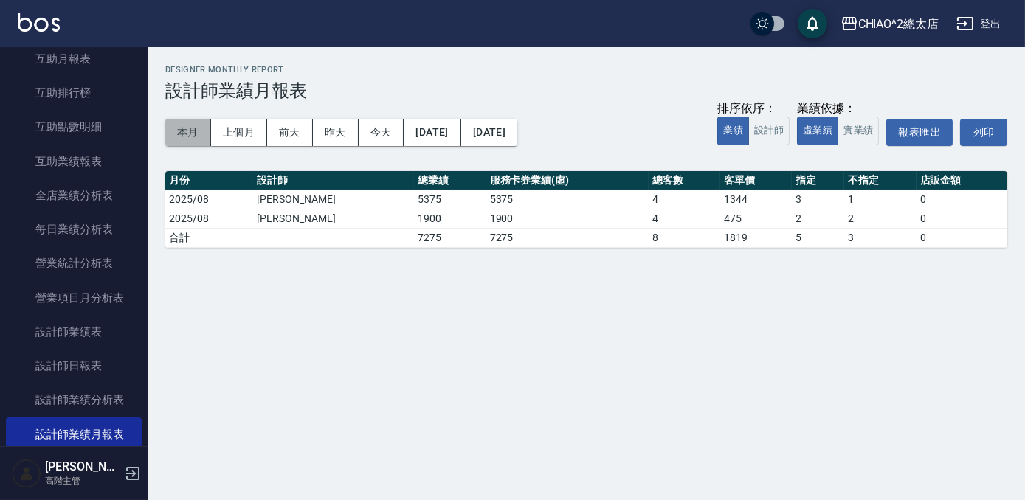
click at [177, 134] on button "本月" at bounding box center [188, 132] width 46 height 27
